Goal: Transaction & Acquisition: Purchase product/service

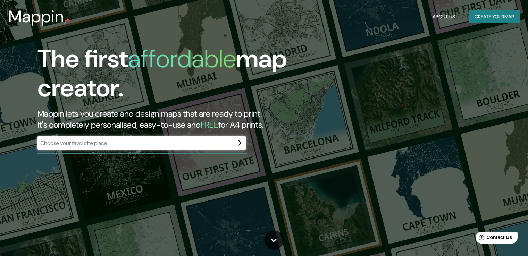
click at [159, 138] on div "​" at bounding box center [141, 143] width 208 height 14
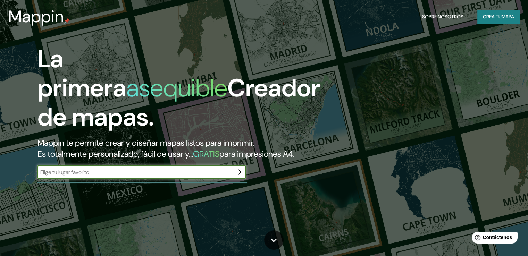
click at [90, 176] on input "text" at bounding box center [134, 172] width 194 height 8
click at [181, 176] on input "text" at bounding box center [134, 172] width 194 height 8
click at [73, 176] on input "text" at bounding box center [134, 172] width 194 height 8
type input "villa [GEOGRAPHIC_DATA][PERSON_NAME] [GEOGRAPHIC_DATA]"
click at [235, 176] on icon "button" at bounding box center [239, 172] width 8 height 8
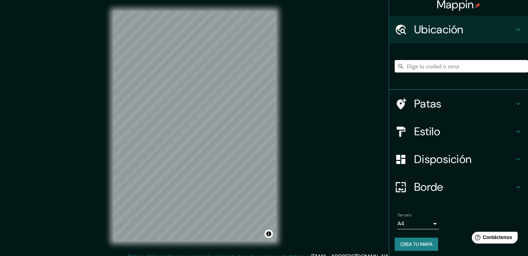
scroll to position [9, 0]
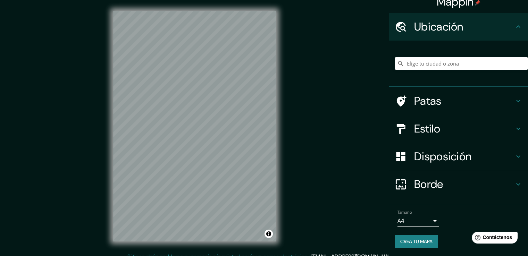
click at [405, 221] on body "Mappin Ubicación Patas Estilo Disposición Borde Elige un borde. Consejo : puede…" at bounding box center [264, 128] width 528 height 256
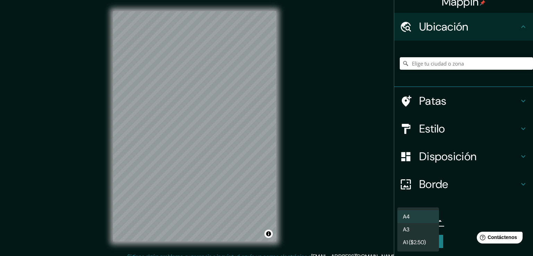
click at [452, 213] on div at bounding box center [266, 128] width 533 height 256
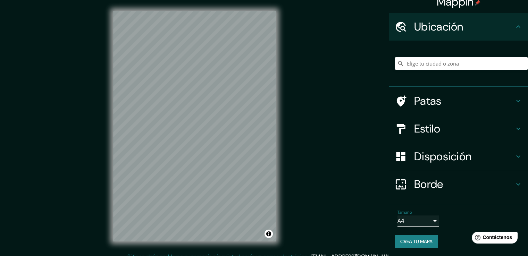
scroll to position [8, 0]
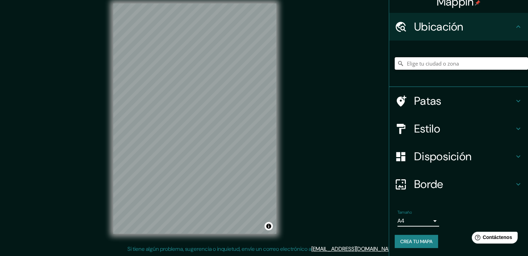
click at [419, 67] on input "Elige tu ciudad o zona" at bounding box center [461, 63] width 133 height 12
type input "i"
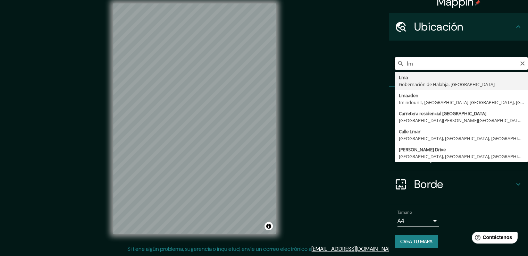
type input "l"
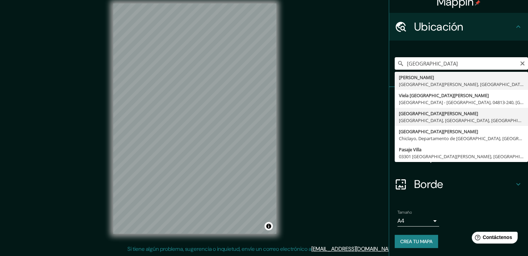
type input "[GEOGRAPHIC_DATA][PERSON_NAME], [GEOGRAPHIC_DATA], [GEOGRAPHIC_DATA], [GEOGRAPH…"
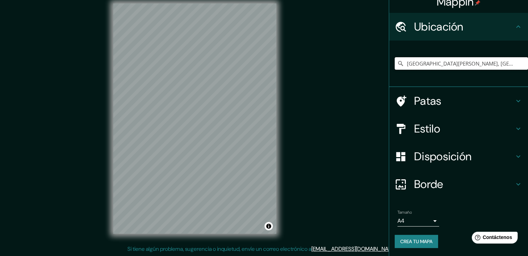
scroll to position [0, 0]
click at [454, 102] on h4 "Patas" at bounding box center [464, 101] width 100 height 14
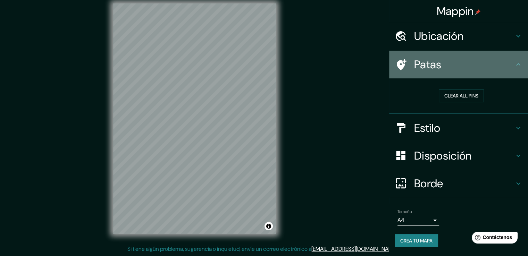
click at [514, 65] on icon at bounding box center [518, 64] width 8 height 8
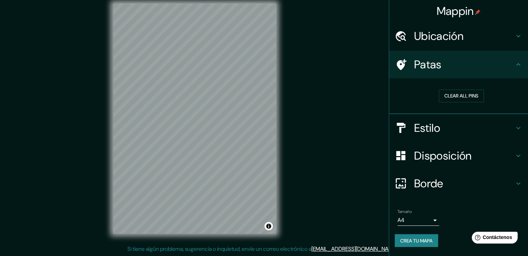
click at [516, 125] on icon at bounding box center [518, 128] width 8 height 8
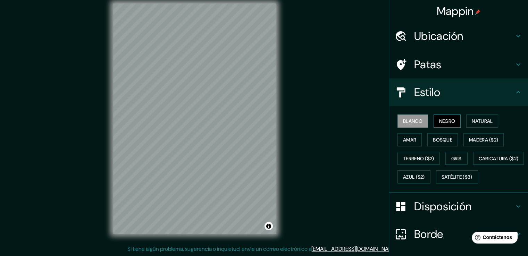
click at [439, 122] on font "Negro" at bounding box center [447, 121] width 16 height 6
click at [478, 120] on font "Natural" at bounding box center [482, 121] width 21 height 6
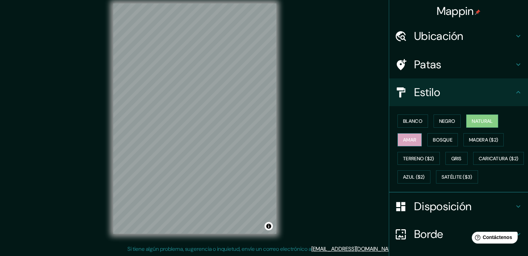
click at [403, 142] on font "Amar" at bounding box center [409, 139] width 13 height 9
click at [433, 139] on font "Bosque" at bounding box center [442, 140] width 19 height 6
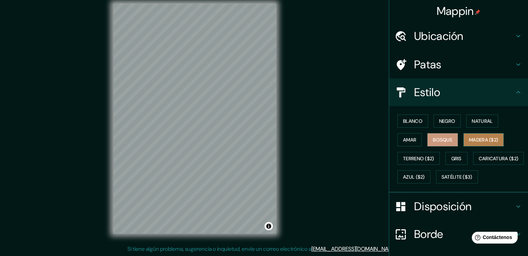
click at [469, 137] on font "Madera ($2)" at bounding box center [483, 140] width 29 height 6
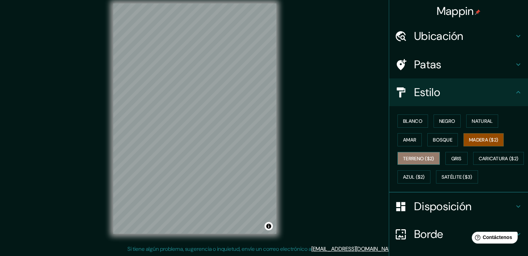
click at [407, 157] on font "Terreno ($2)" at bounding box center [418, 158] width 31 height 6
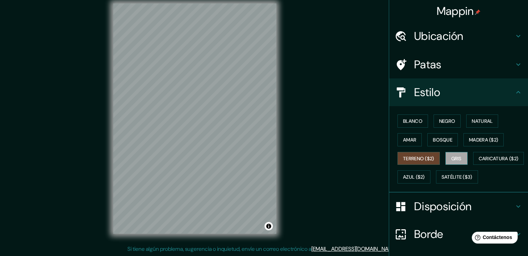
click at [451, 156] on font "Gris" at bounding box center [456, 158] width 10 height 6
click at [407, 157] on font "Terreno ($2)" at bounding box center [418, 158] width 31 height 6
click at [452, 156] on font "Gris" at bounding box center [456, 158] width 10 height 6
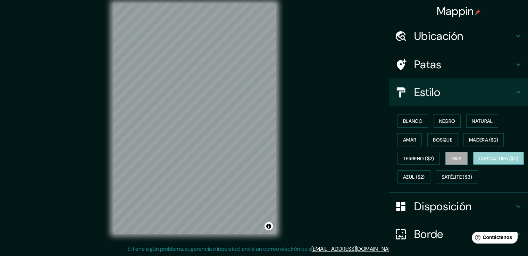
click at [478, 163] on font "Caricatura ($2)" at bounding box center [498, 158] width 40 height 9
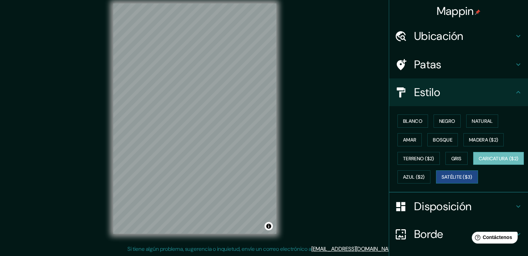
click at [441, 180] on font "Satélite ($3)" at bounding box center [456, 177] width 31 height 6
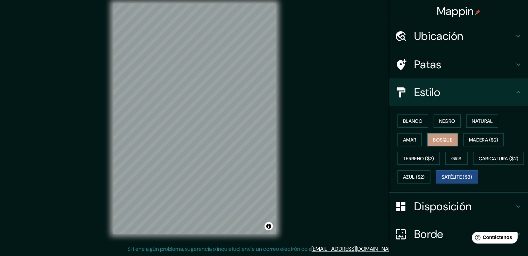
click at [436, 134] on button "Bosque" at bounding box center [442, 139] width 31 height 13
click at [403, 137] on font "Amar" at bounding box center [409, 140] width 13 height 6
click at [436, 137] on font "Bosque" at bounding box center [442, 140] width 19 height 6
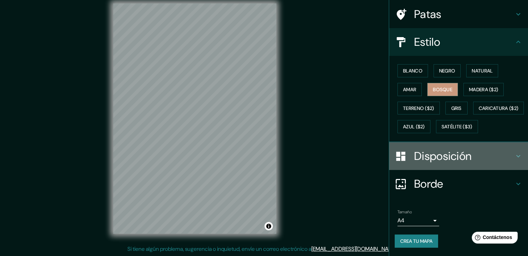
click at [448, 152] on font "Disposición" at bounding box center [442, 156] width 57 height 15
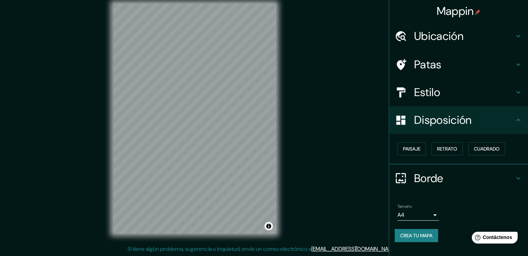
scroll to position [0, 0]
click at [421, 149] on button "Paisaje" at bounding box center [411, 148] width 28 height 13
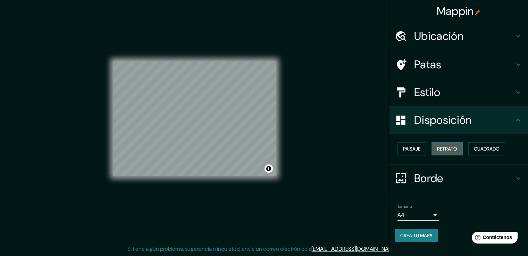
click at [457, 146] on font "Retrato" at bounding box center [447, 149] width 20 height 6
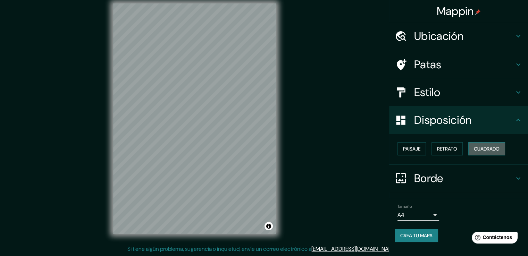
click at [488, 147] on font "Cuadrado" at bounding box center [487, 149] width 26 height 6
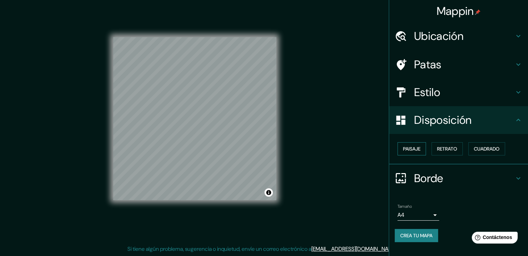
click at [408, 150] on font "Paisaje" at bounding box center [411, 149] width 17 height 6
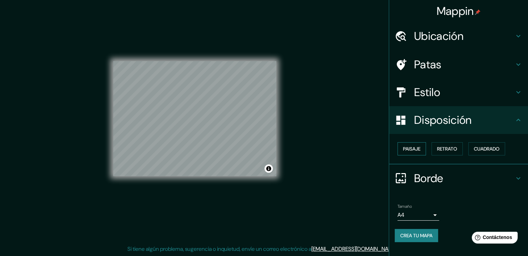
click at [412, 146] on font "Paisaje" at bounding box center [411, 149] width 17 height 6
click at [454, 150] on font "Retrato" at bounding box center [447, 149] width 20 height 6
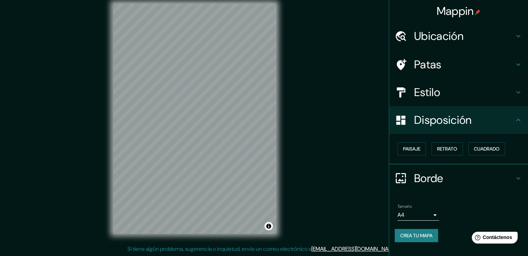
click at [483, 119] on h4 "Disposición" at bounding box center [464, 120] width 100 height 14
click at [455, 171] on h4 "Borde" at bounding box center [464, 178] width 100 height 14
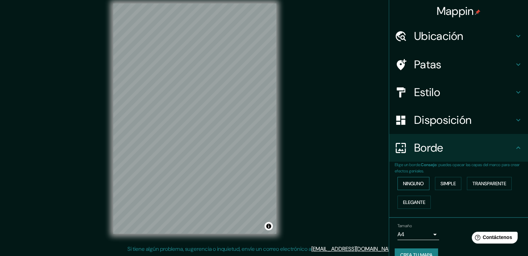
click at [422, 180] on button "Ninguno" at bounding box center [413, 183] width 32 height 13
click at [442, 181] on font "Simple" at bounding box center [447, 183] width 15 height 6
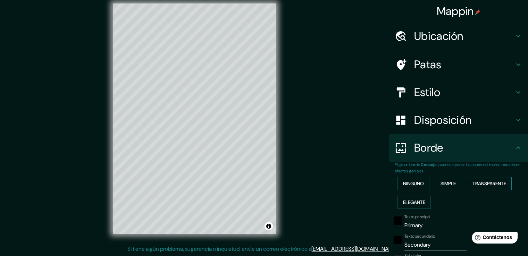
click at [479, 180] on font "Transparente" at bounding box center [489, 183] width 34 height 6
click at [404, 205] on font "Elegante" at bounding box center [414, 202] width 22 height 9
click at [395, 179] on div "Ninguno Simple Transparente Elegante" at bounding box center [461, 192] width 133 height 37
click at [403, 179] on font "Ninguno" at bounding box center [413, 183] width 21 height 9
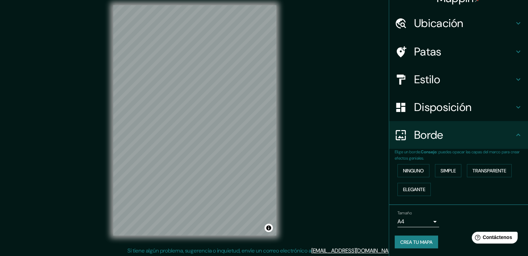
scroll to position [8, 0]
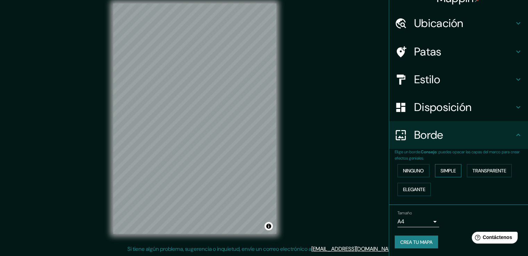
click at [449, 169] on font "Simple" at bounding box center [447, 171] width 15 height 6
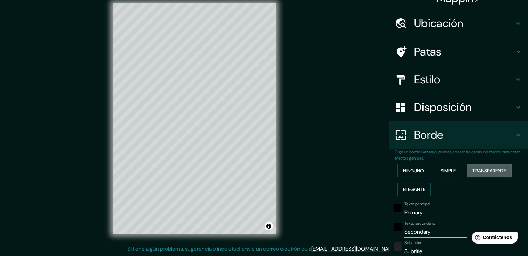
click at [486, 168] on font "Transparente" at bounding box center [489, 171] width 34 height 6
click at [411, 187] on font "Elegante" at bounding box center [414, 189] width 22 height 6
click at [413, 170] on font "Ninguno" at bounding box center [413, 171] width 21 height 6
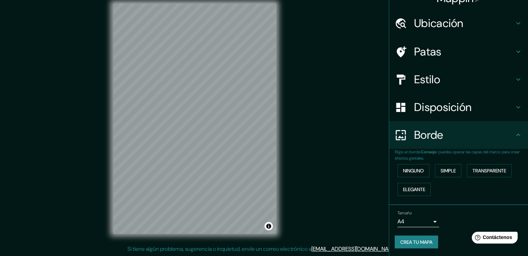
click at [433, 102] on font "Disposición" at bounding box center [442, 107] width 57 height 15
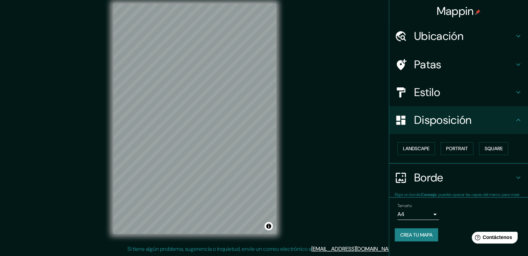
scroll to position [0, 0]
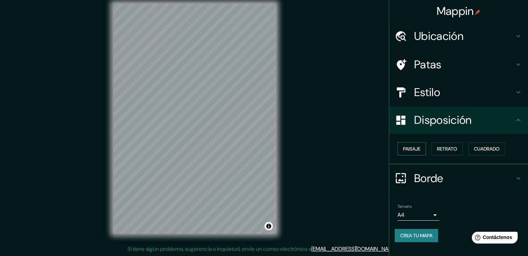
click at [414, 149] on font "Paisaje" at bounding box center [411, 149] width 17 height 6
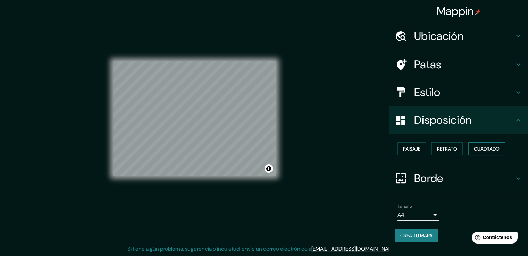
click at [495, 151] on font "Cuadrado" at bounding box center [487, 149] width 26 height 6
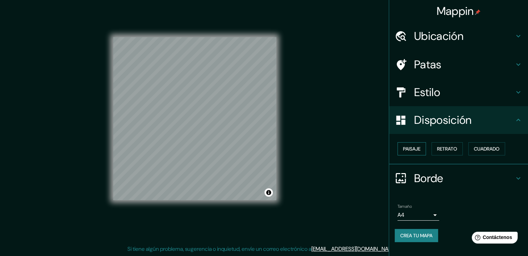
click at [406, 151] on font "Paisaje" at bounding box center [411, 149] width 17 height 6
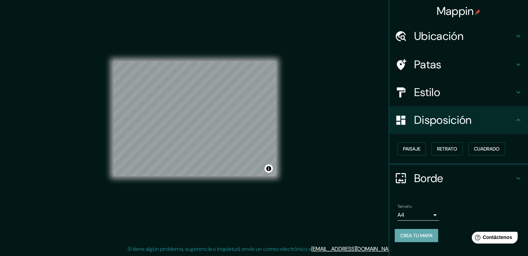
click at [432, 233] on font "Crea tu mapa" at bounding box center [416, 235] width 32 height 6
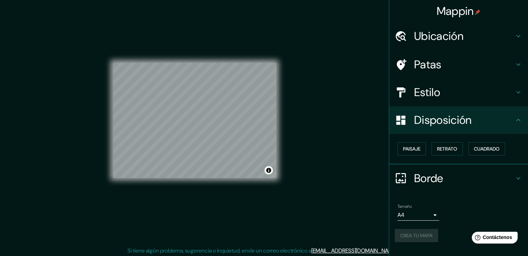
scroll to position [8, 0]
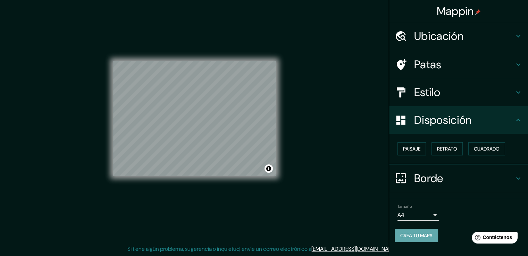
click at [435, 239] on button "Crea tu mapa" at bounding box center [416, 235] width 43 height 13
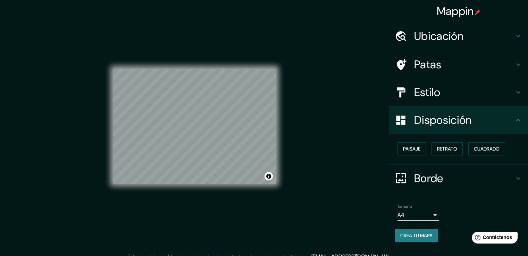
click at [520, 63] on icon at bounding box center [518, 64] width 8 height 8
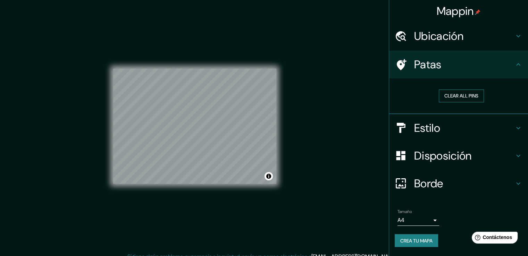
click at [479, 93] on button "Clear all pins" at bounding box center [461, 96] width 45 height 13
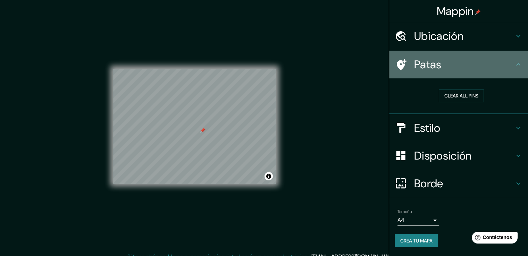
click at [515, 65] on icon at bounding box center [518, 64] width 8 height 8
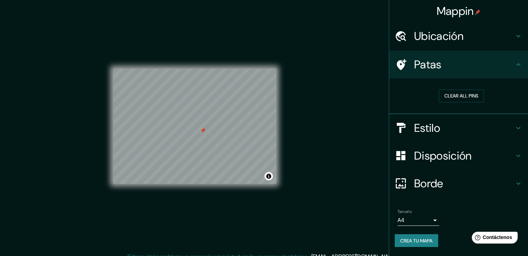
click at [519, 64] on icon at bounding box center [518, 64] width 4 height 2
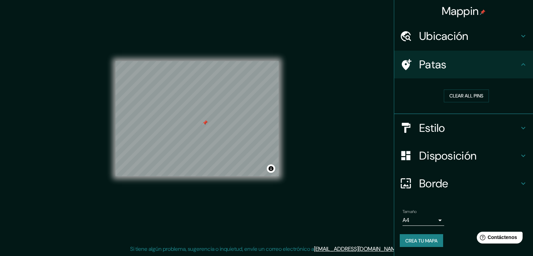
click at [431, 222] on body "Mappin Ubicación [GEOGRAPHIC_DATA][PERSON_NAME], [GEOGRAPHIC_DATA], [GEOGRAPHIC…" at bounding box center [266, 120] width 533 height 256
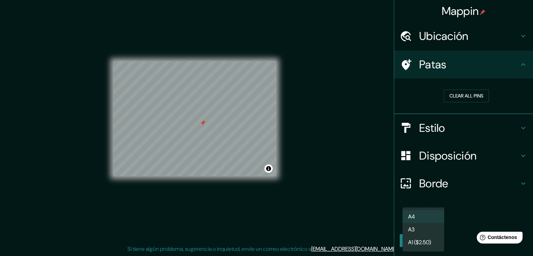
click at [436, 226] on li "A3" at bounding box center [423, 229] width 42 height 13
type input "a4"
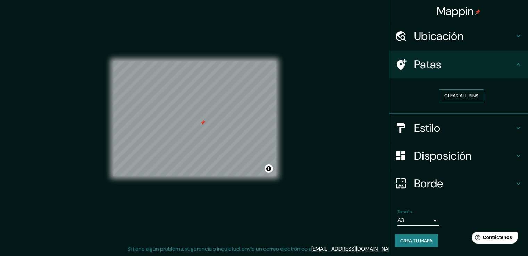
click at [457, 93] on button "Clear all pins" at bounding box center [461, 96] width 45 height 13
click at [413, 238] on font "Crea tu mapa" at bounding box center [416, 241] width 32 height 6
